Goal: Check status

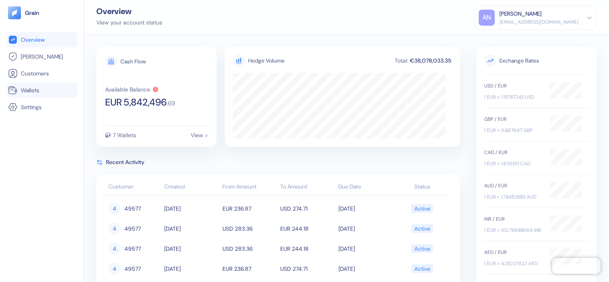
click at [29, 86] on span "Wallets" at bounding box center [30, 90] width 18 height 8
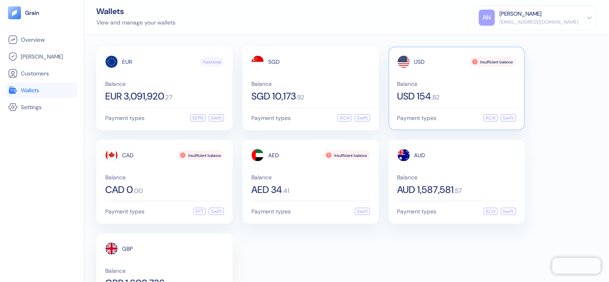
click at [424, 92] on span "USD 154" at bounding box center [414, 97] width 34 height 10
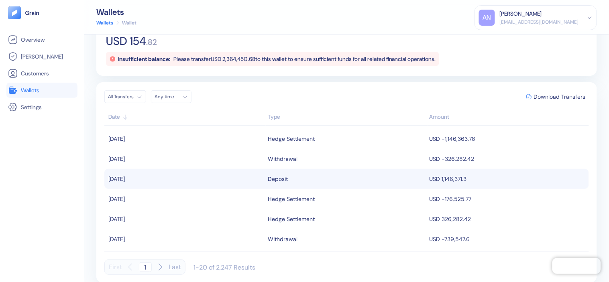
scroll to position [62, 0]
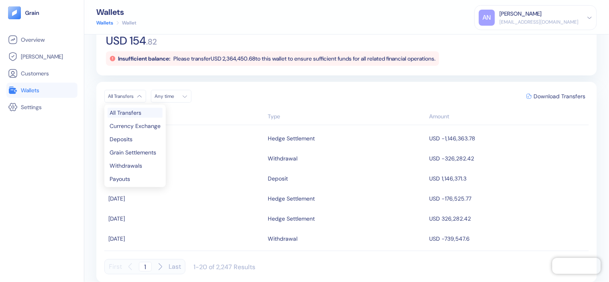
click at [141, 95] on html "Pingdom Check: App Online Overview [PERSON_NAME] Customers Wallets Settings Wal…" at bounding box center [304, 141] width 609 height 282
click at [59, 181] on html "Pingdom Check: App Online Overview [PERSON_NAME] Customers Wallets Settings Wal…" at bounding box center [304, 141] width 609 height 282
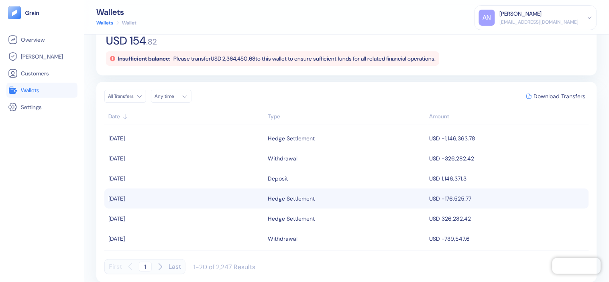
click at [304, 200] on div "Hedge Settlement" at bounding box center [291, 199] width 47 height 14
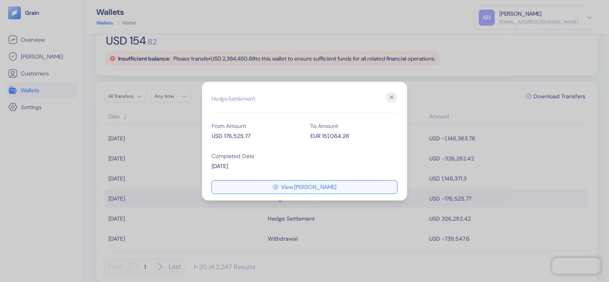
click at [308, 185] on span "View [PERSON_NAME]" at bounding box center [308, 187] width 55 height 6
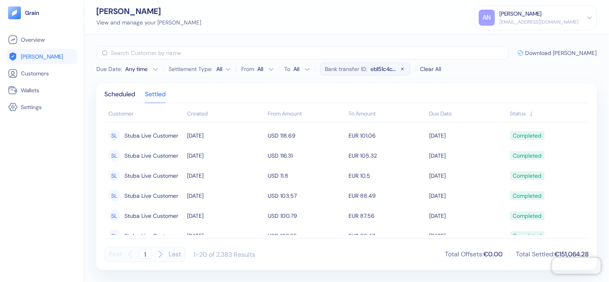
click at [568, 50] on span "Download [PERSON_NAME]" at bounding box center [560, 53] width 71 height 6
click at [130, 90] on div "Scheduled Settled Customer Created From Amount To Amount Due Date Status [PERSO…" at bounding box center [346, 176] width 501 height 187
click at [117, 95] on div "Scheduled" at bounding box center [119, 97] width 31 height 11
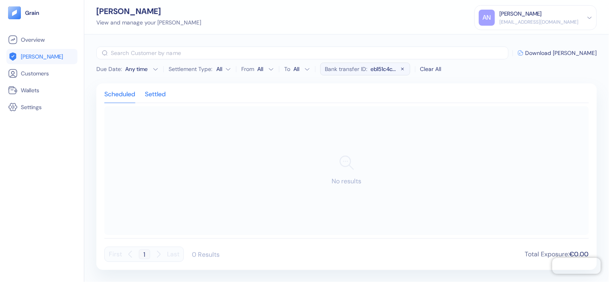
click at [163, 94] on div "Settled" at bounding box center [155, 97] width 21 height 11
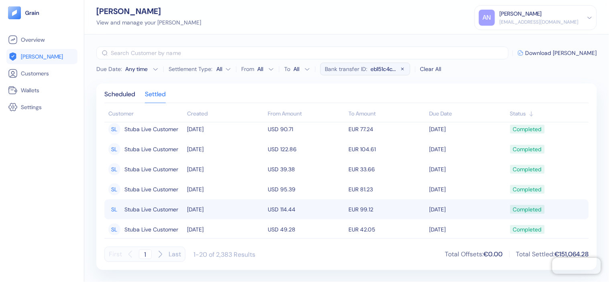
scroll to position [291, 0]
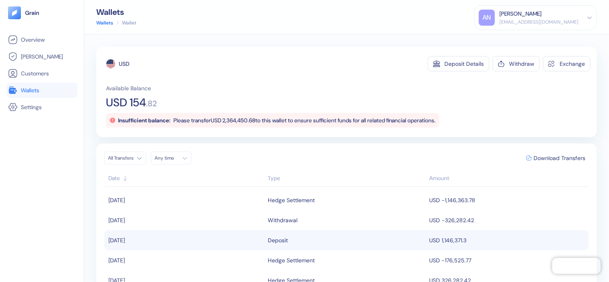
scroll to position [45, 0]
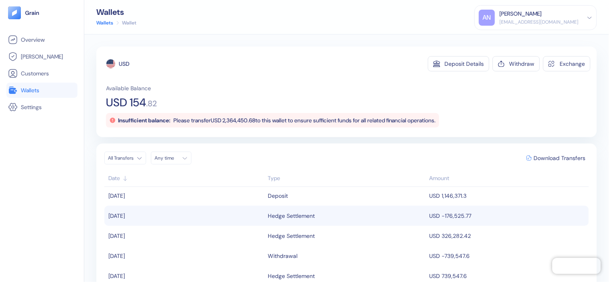
click at [451, 213] on span "USD -176,525.77" at bounding box center [451, 215] width 42 height 7
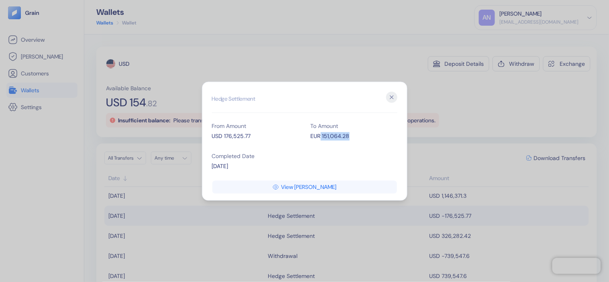
drag, startPoint x: 320, startPoint y: 135, endPoint x: 363, endPoint y: 134, distance: 43.0
click at [363, 134] on div "EUR 151,064.28" at bounding box center [354, 136] width 87 height 8
drag, startPoint x: 217, startPoint y: 137, endPoint x: 259, endPoint y: 139, distance: 42.6
click at [257, 137] on div "USD 176,525.77" at bounding box center [255, 136] width 87 height 8
click at [259, 147] on div "Completed Date [DATE]" at bounding box center [255, 162] width 87 height 30
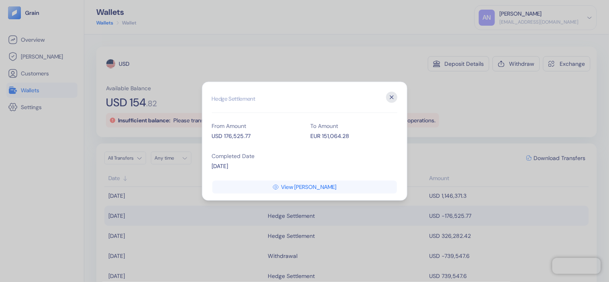
click at [394, 94] on icon "button" at bounding box center [391, 97] width 11 height 11
